Goal: Task Accomplishment & Management: Manage account settings

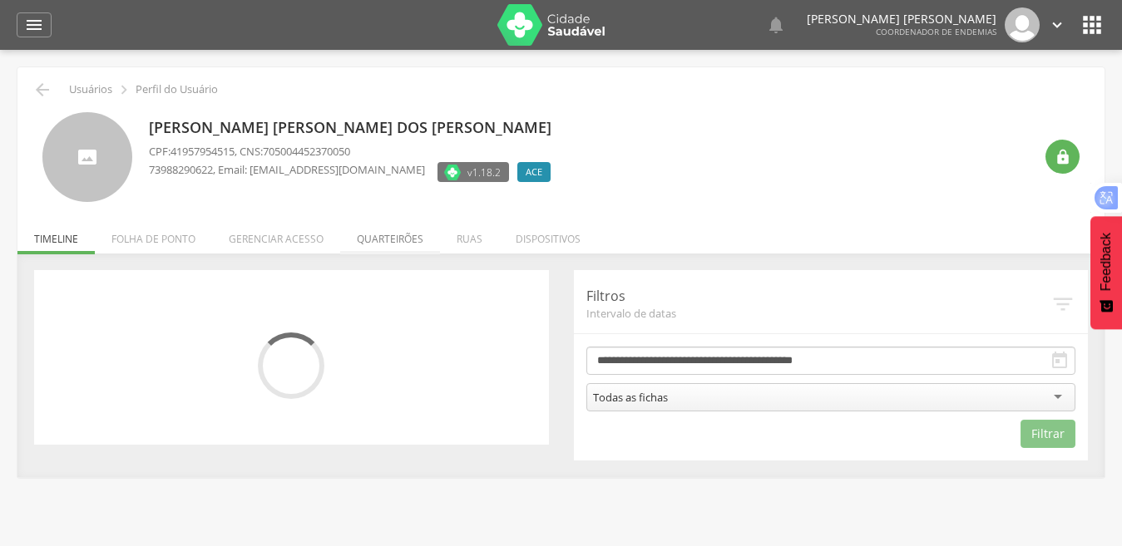
click at [398, 239] on li "Quarteirões" at bounding box center [390, 234] width 100 height 39
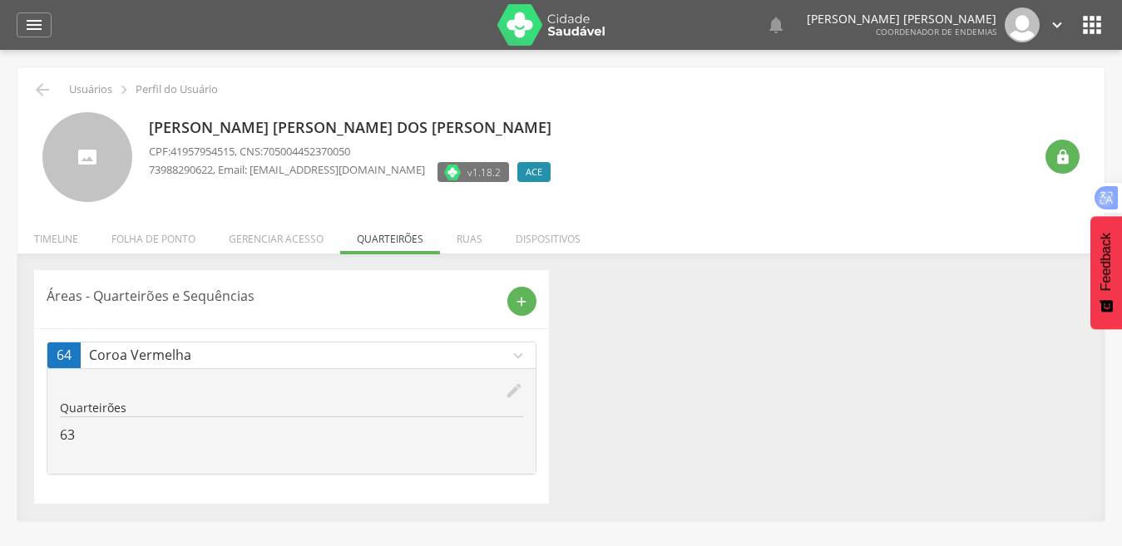
click at [512, 396] on icon "edit" at bounding box center [514, 391] width 18 height 18
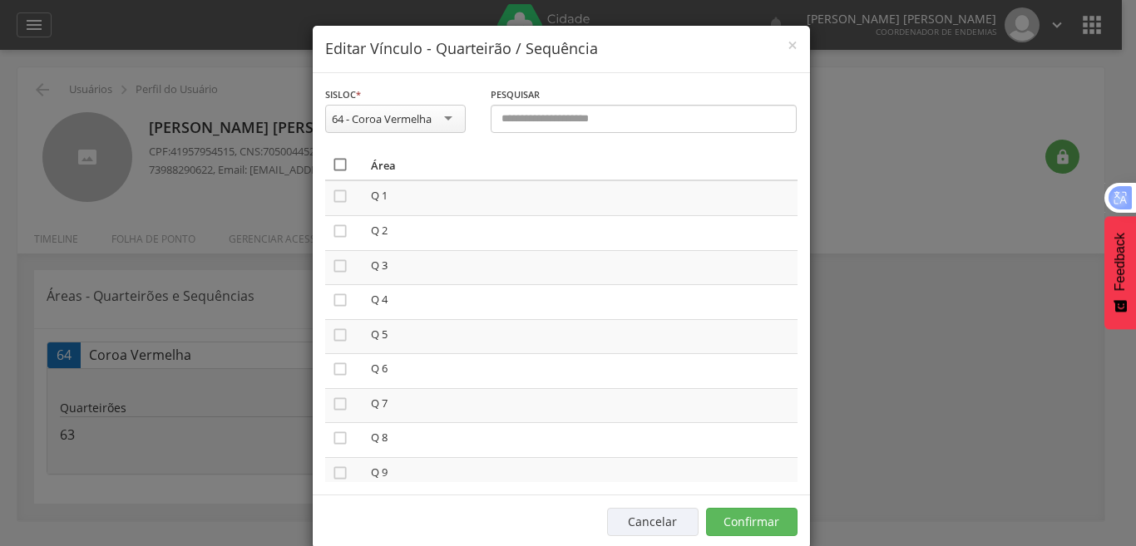
click at [332, 165] on icon "" at bounding box center [340, 164] width 17 height 17
click at [332, 165] on icon "" at bounding box center [340, 164] width 17 height 17
click at [762, 520] on button "Confirmar" at bounding box center [751, 522] width 91 height 28
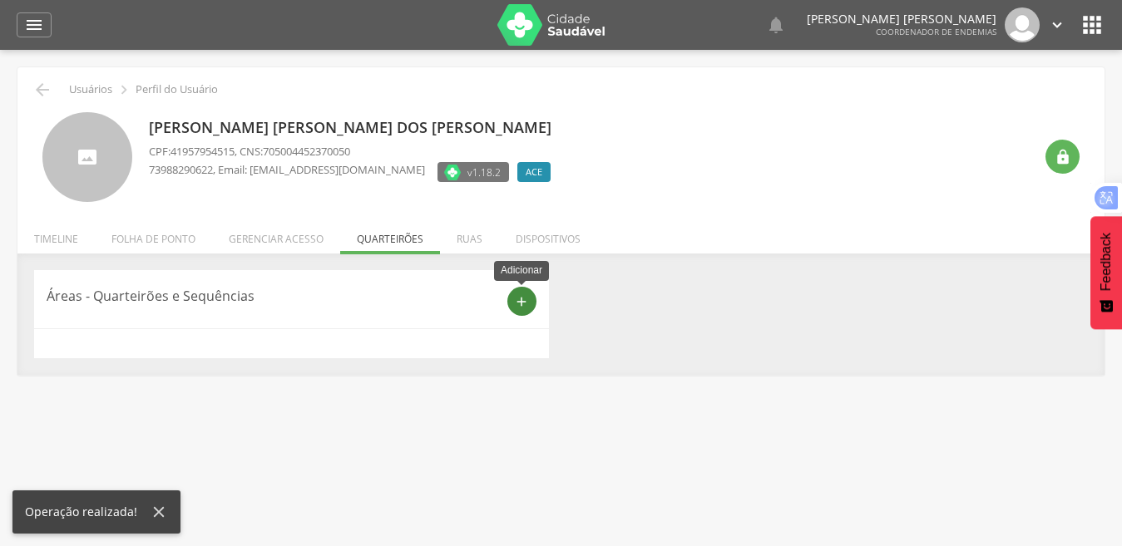
click at [521, 301] on icon "add" at bounding box center [521, 301] width 15 height 15
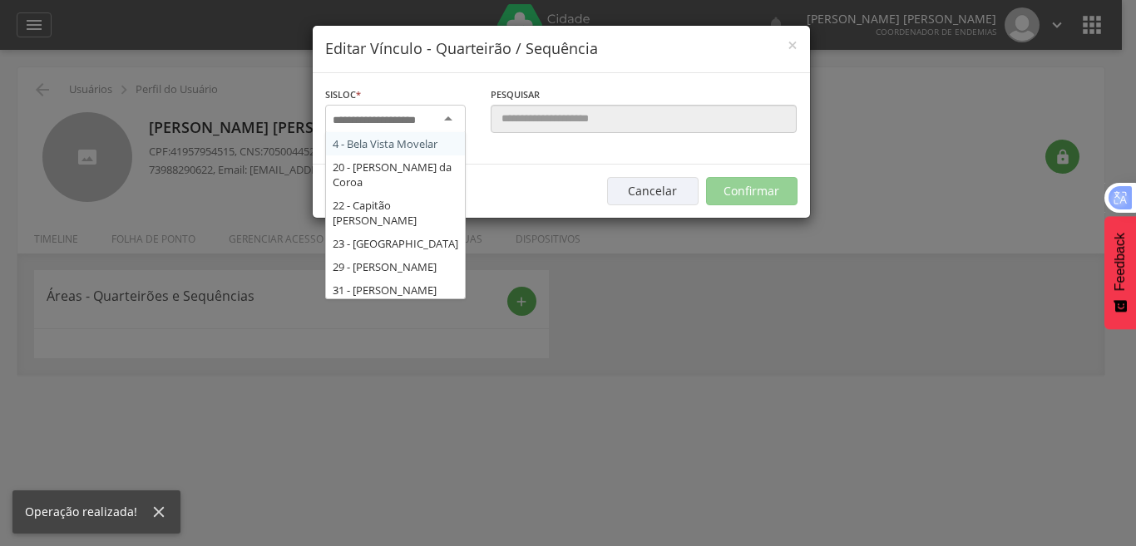
click at [445, 122] on div at bounding box center [395, 120] width 141 height 30
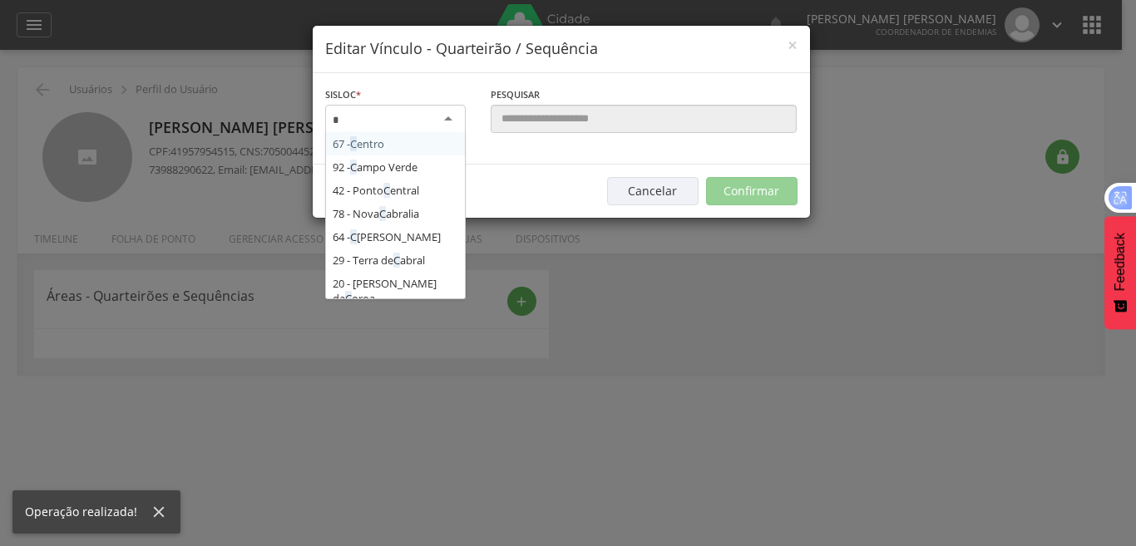
type input "**"
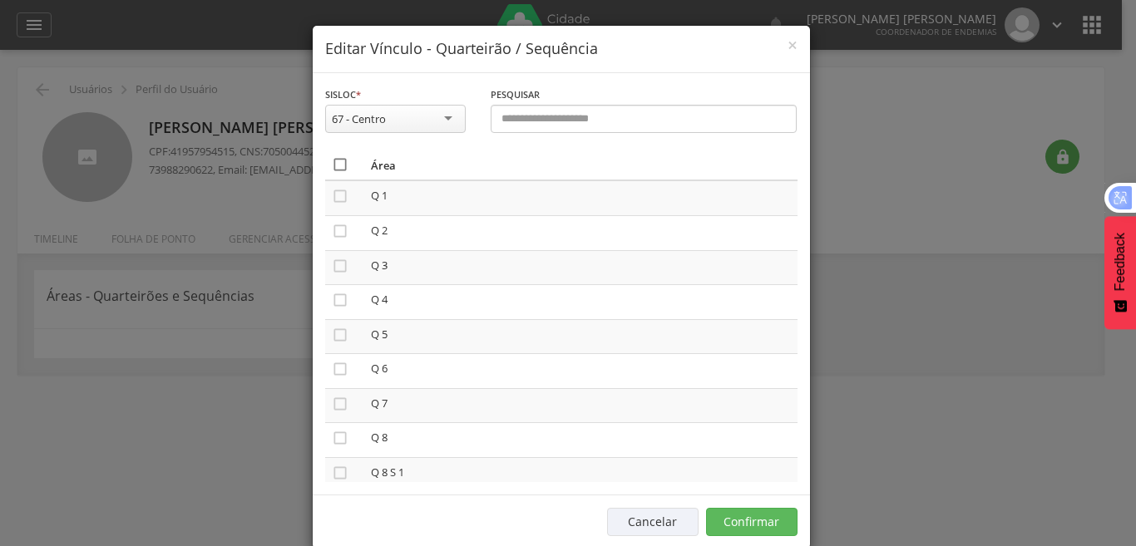
click at [332, 161] on icon "" at bounding box center [340, 164] width 17 height 17
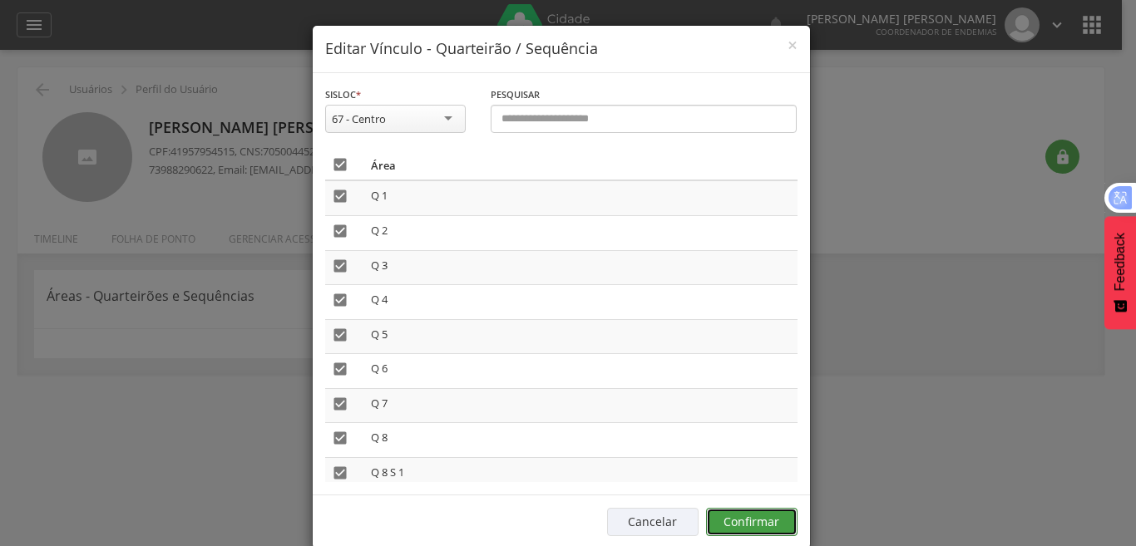
click at [771, 528] on button "Confirmar" at bounding box center [751, 522] width 91 height 28
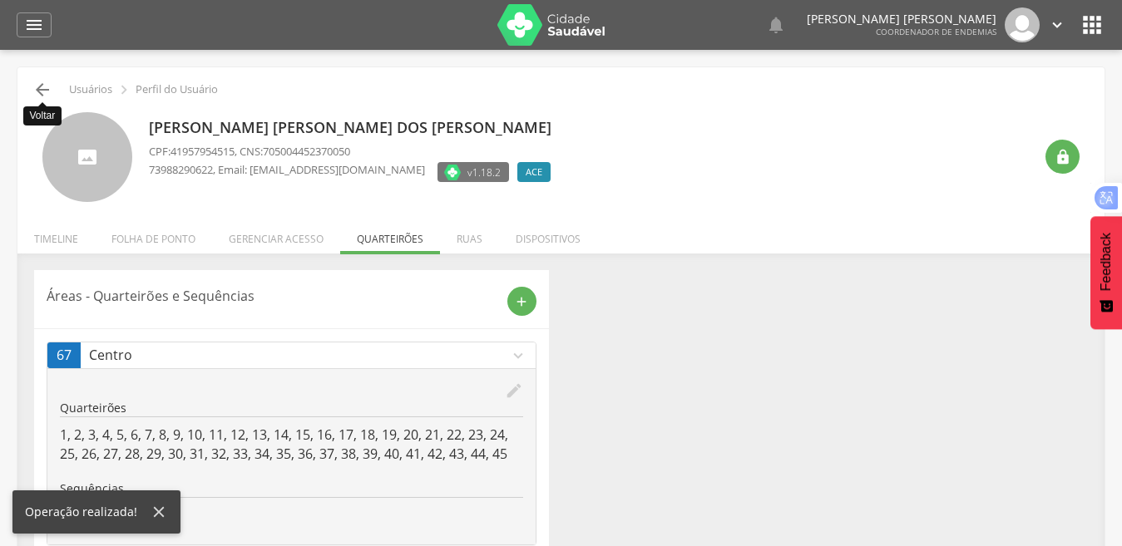
click at [40, 86] on icon "" at bounding box center [42, 90] width 20 height 20
